Goal: Register for event/course

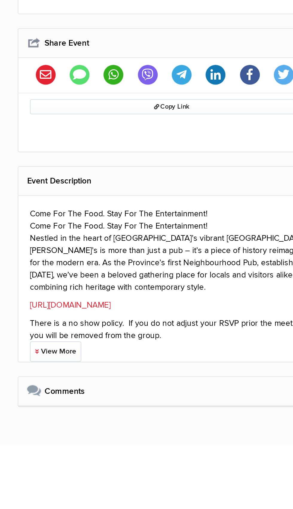
scroll to position [74, 0]
click at [138, 438] on link "[URL][DOMAIN_NAME]" at bounding box center [122, 437] width 41 height 5
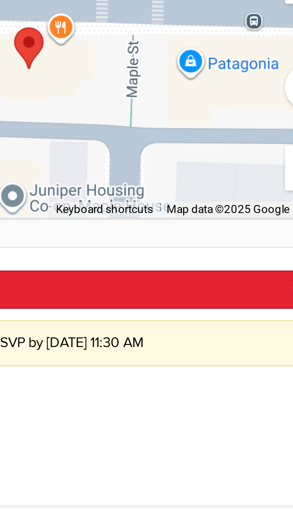
scroll to position [53, 0]
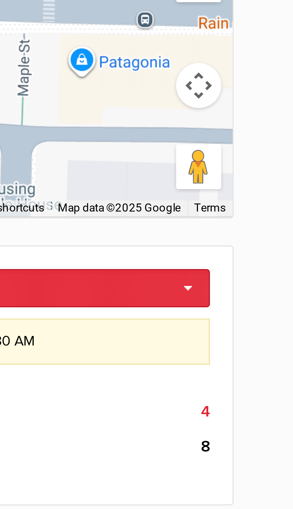
click at [241, 252] on link "Will you attend?" at bounding box center [174, 252] width 145 height 10
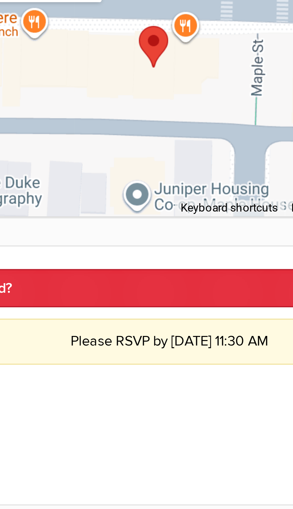
click at [178, 251] on link "Will you attend?" at bounding box center [174, 252] width 145 height 10
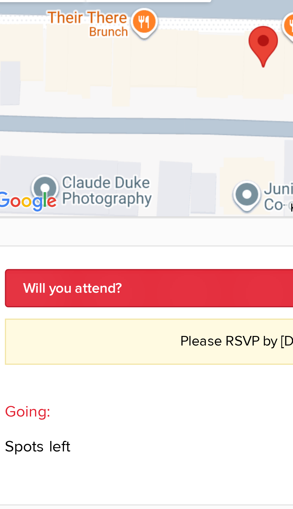
click at [147, 252] on link "Will you attend?" at bounding box center [174, 252] width 145 height 10
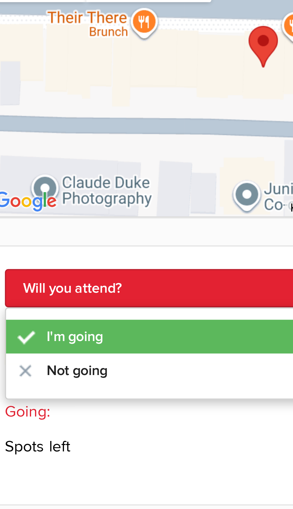
click at [124, 263] on link "I'm going" at bounding box center [174, 264] width 144 height 9
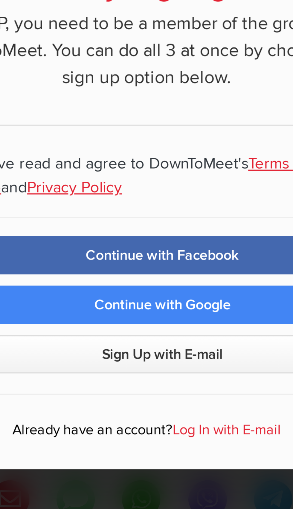
click at [158, 305] on span "Sign Up with E-mail" at bounding box center [151, 302] width 32 height 5
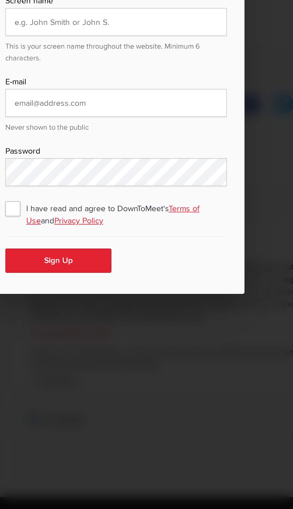
scroll to position [140, 0]
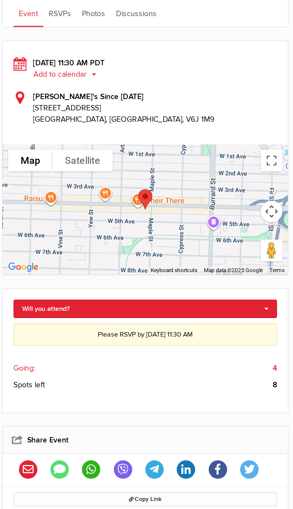
scroll to position [1, 0]
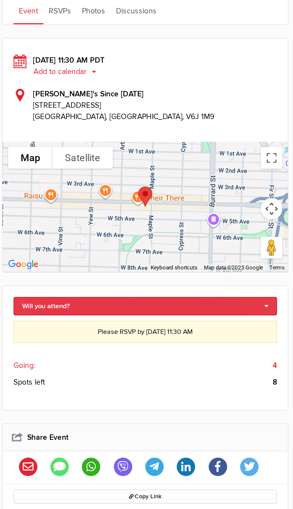
click at [233, 302] on link "Will you attend?" at bounding box center [174, 304] width 145 height 10
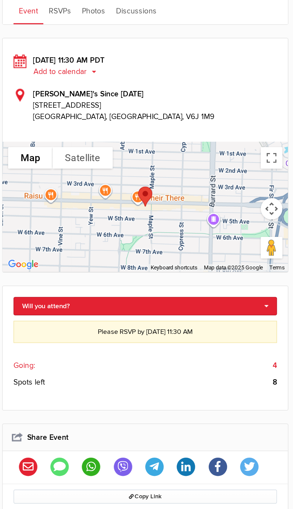
click at [119, 317] on link "I'm going" at bounding box center [174, 314] width 144 height 9
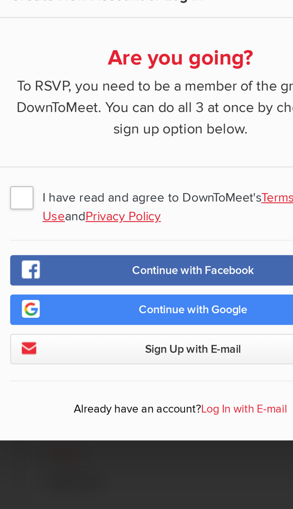
click at [95, 253] on span "I have read and agree to DownToMeet's Terms of Use and Privacy Policy" at bounding box center [146, 251] width 113 height 11
click at [0, 0] on input "I have read and agree to DownToMeet's Terms of Use and Privacy Policy" at bounding box center [0, 0] width 0 height 0
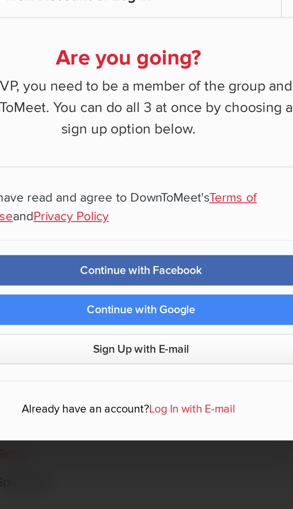
click at [171, 321] on link "Log In with E-mail" at bounding box center [167, 322] width 29 height 5
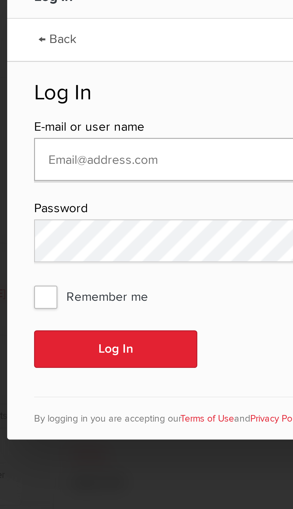
click at [130, 240] on input "text" at bounding box center [146, 239] width 113 height 14
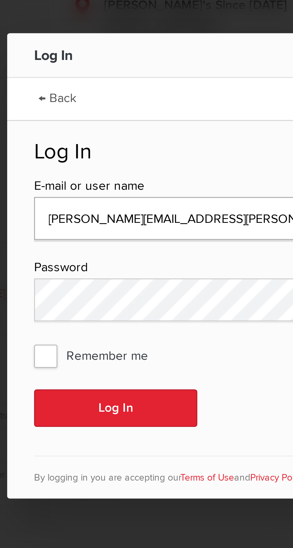
type input "megan.neilans@gmail.com"
click at [90, 316] on button "Log In" at bounding box center [117, 322] width 54 height 13
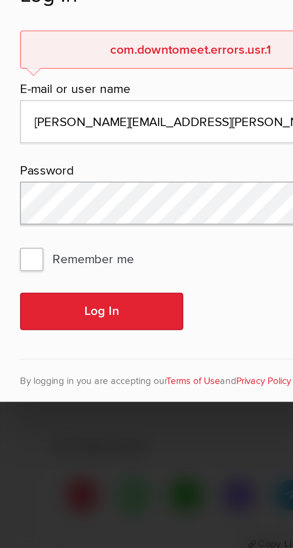
click at [90, 325] on button "Log In" at bounding box center [117, 331] width 54 height 13
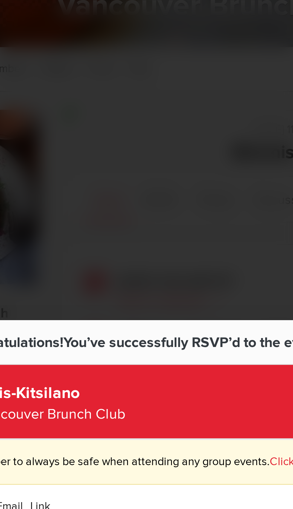
type input "[URL][DOMAIN_NAME]"
